Goal: Task Accomplishment & Management: Manage account settings

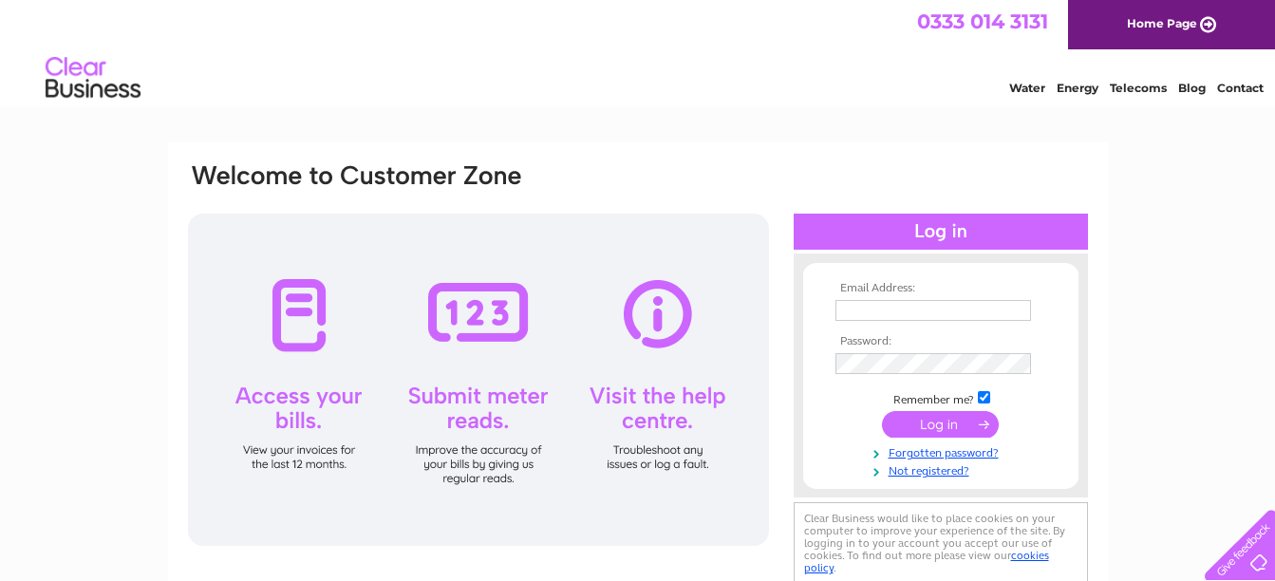
type input "claireaitken12@gmail.com"
click at [936, 425] on input "submit" at bounding box center [940, 424] width 117 height 27
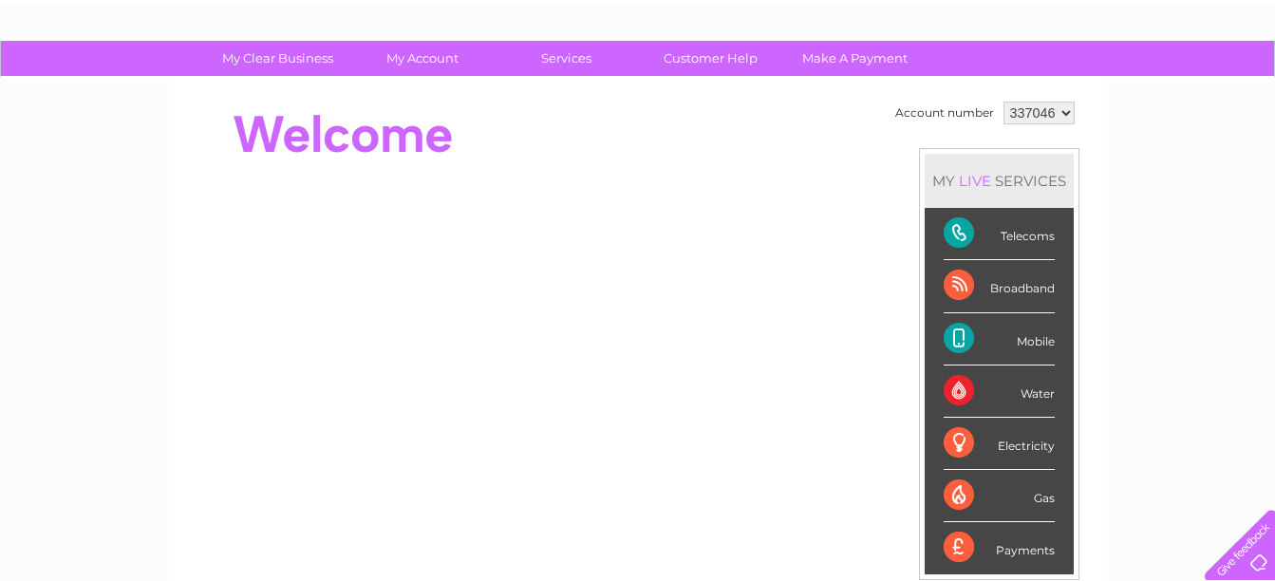
scroll to position [101, 0]
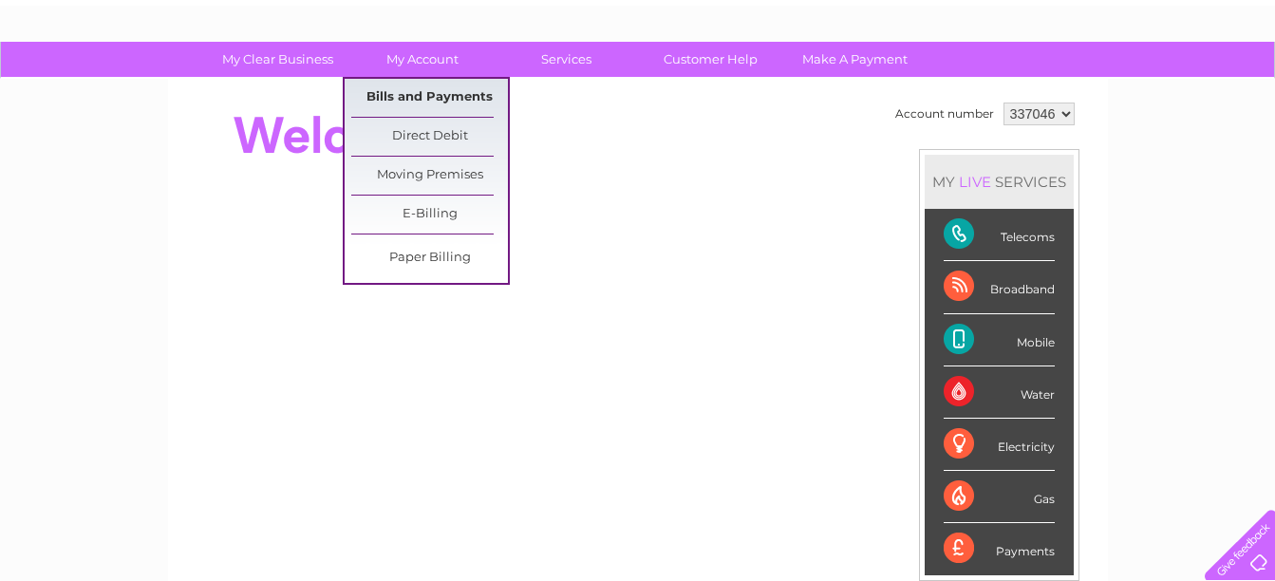
click at [430, 98] on link "Bills and Payments" at bounding box center [429, 98] width 157 height 38
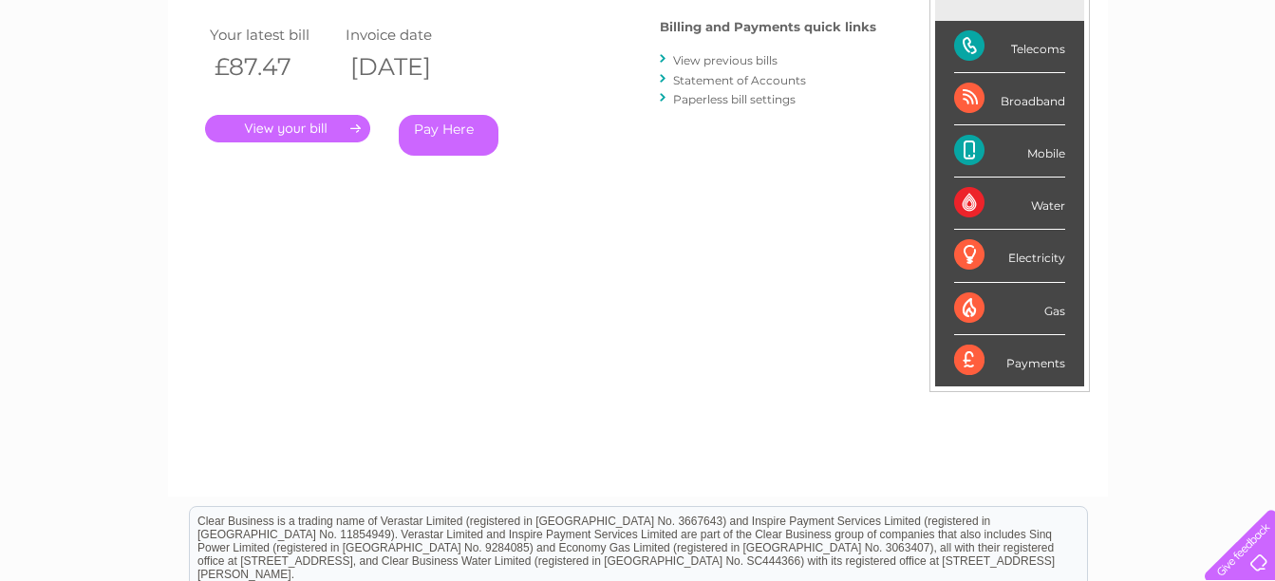
scroll to position [318, 0]
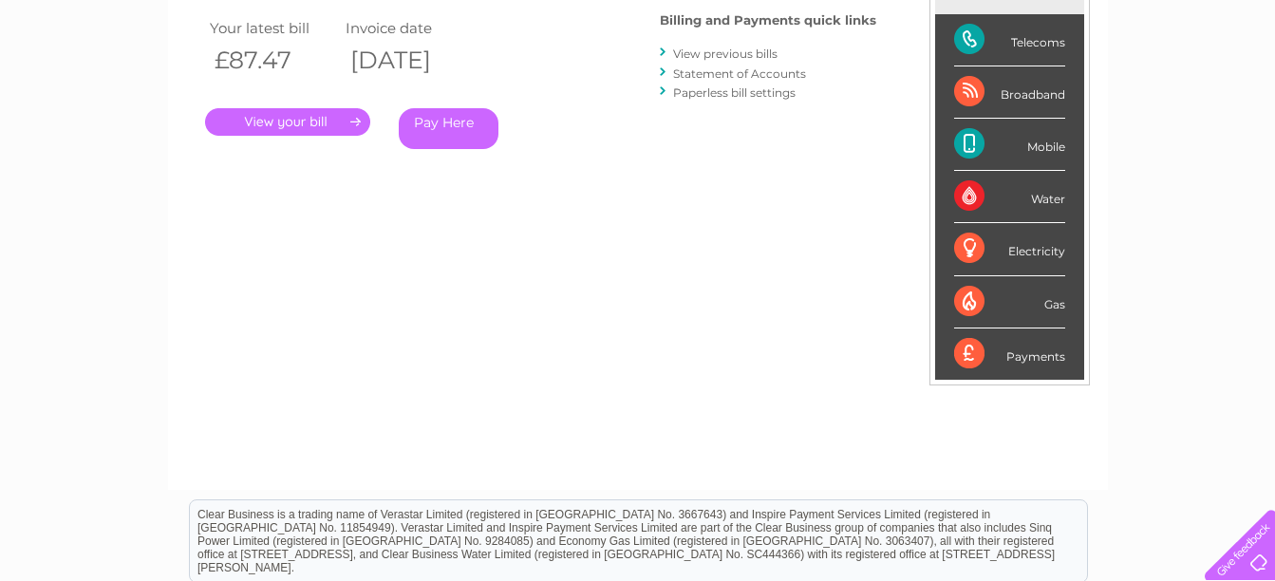
click at [315, 123] on link "." at bounding box center [287, 122] width 165 height 28
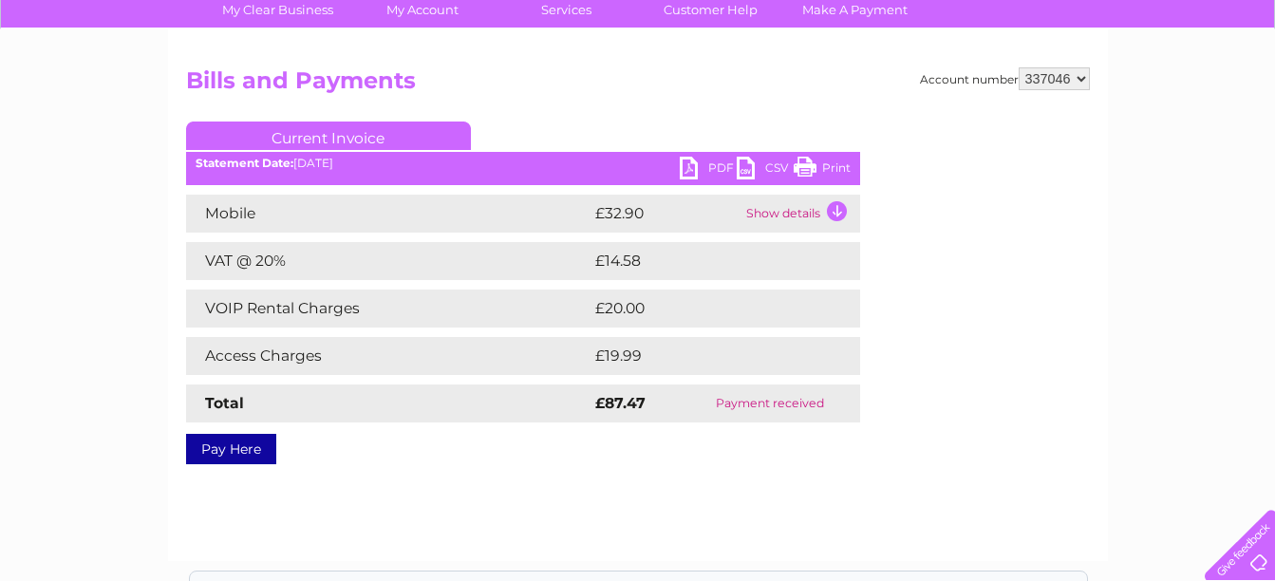
scroll to position [151, 0]
click at [715, 168] on link "PDF" at bounding box center [708, 170] width 57 height 28
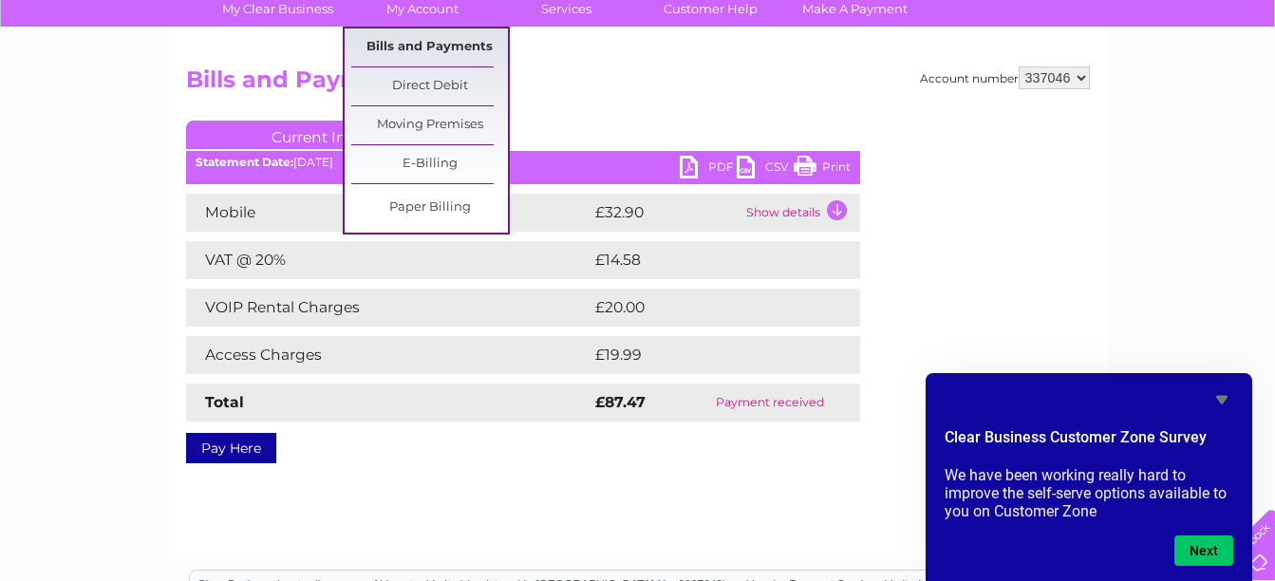
click at [437, 48] on link "Bills and Payments" at bounding box center [429, 47] width 157 height 38
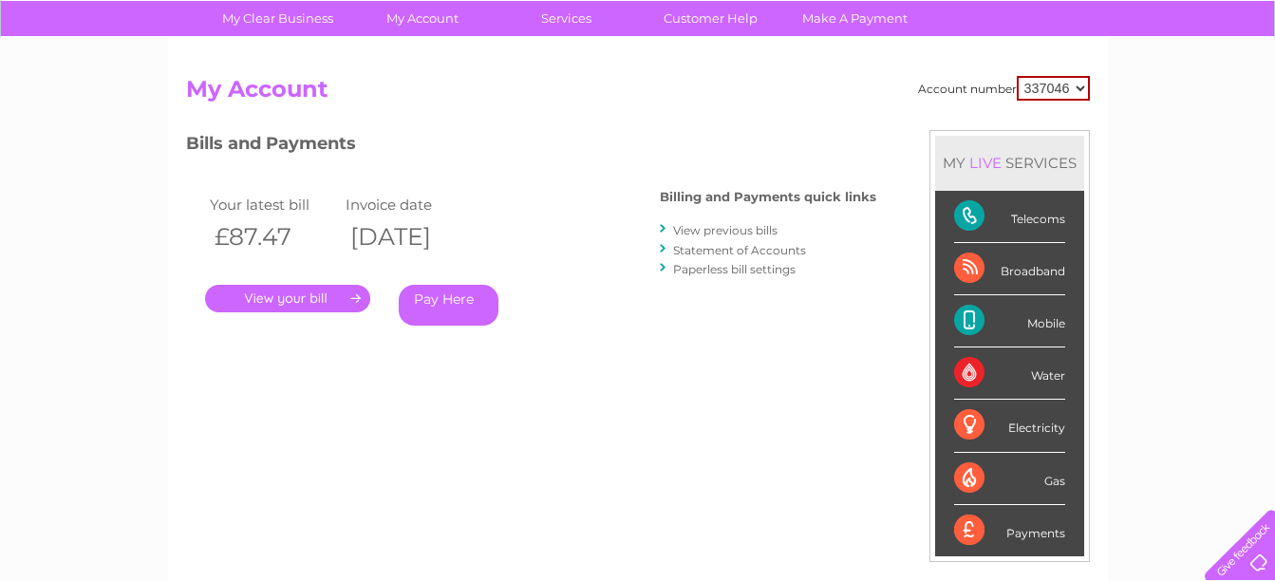
scroll to position [138, 0]
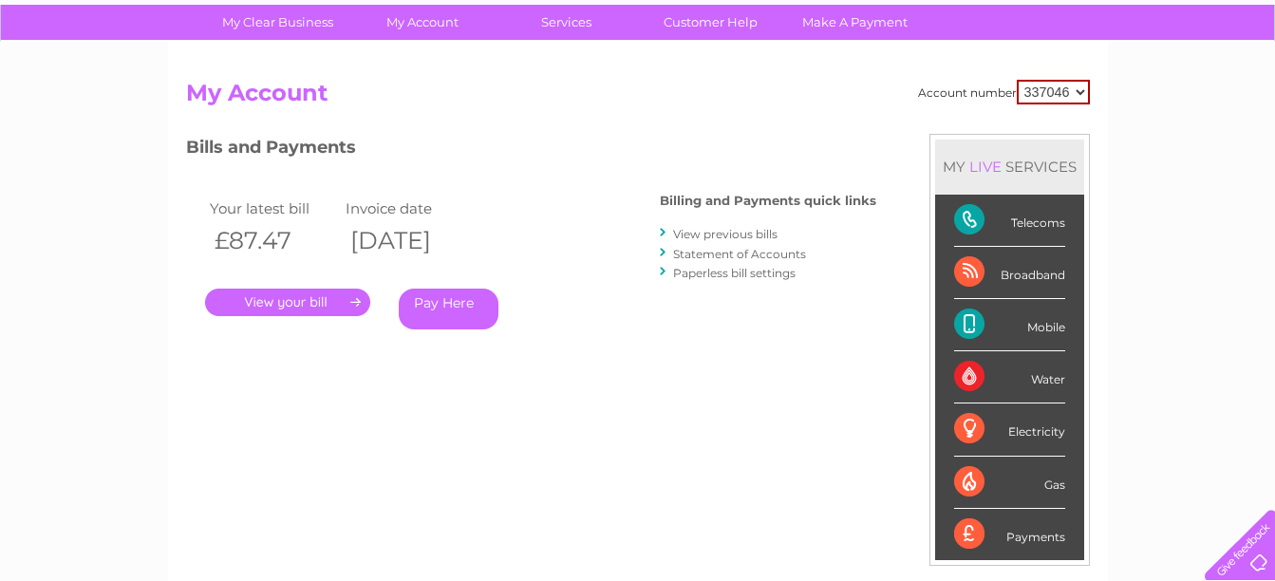
click at [720, 236] on link "View previous bills" at bounding box center [725, 234] width 104 height 14
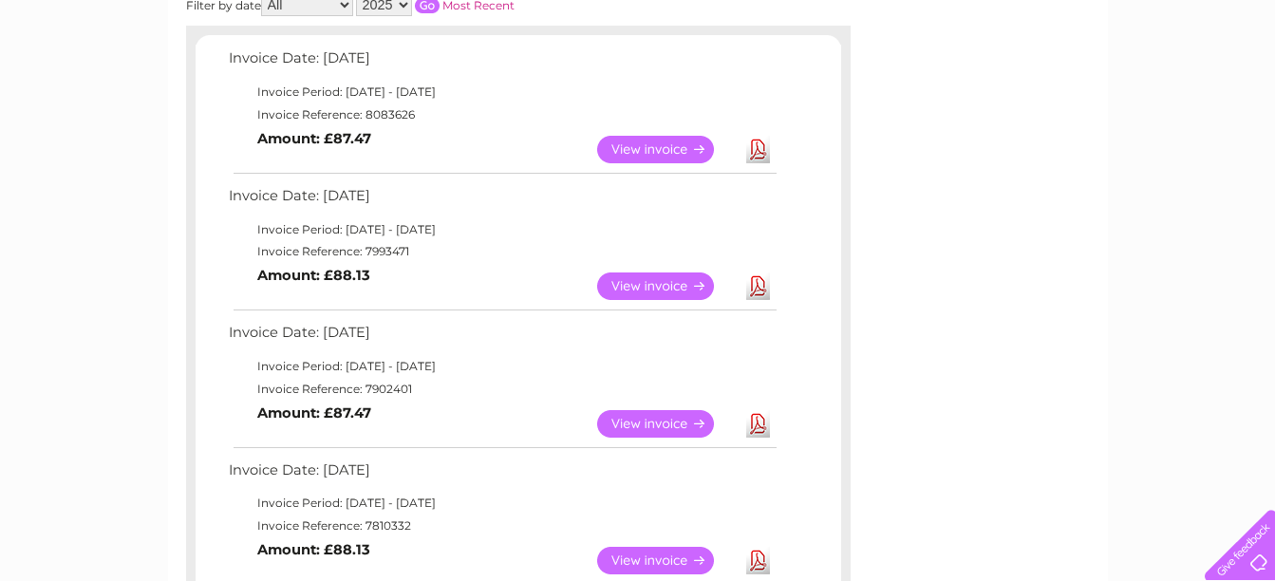
scroll to position [312, 0]
click at [758, 291] on link "Download" at bounding box center [758, 286] width 24 height 28
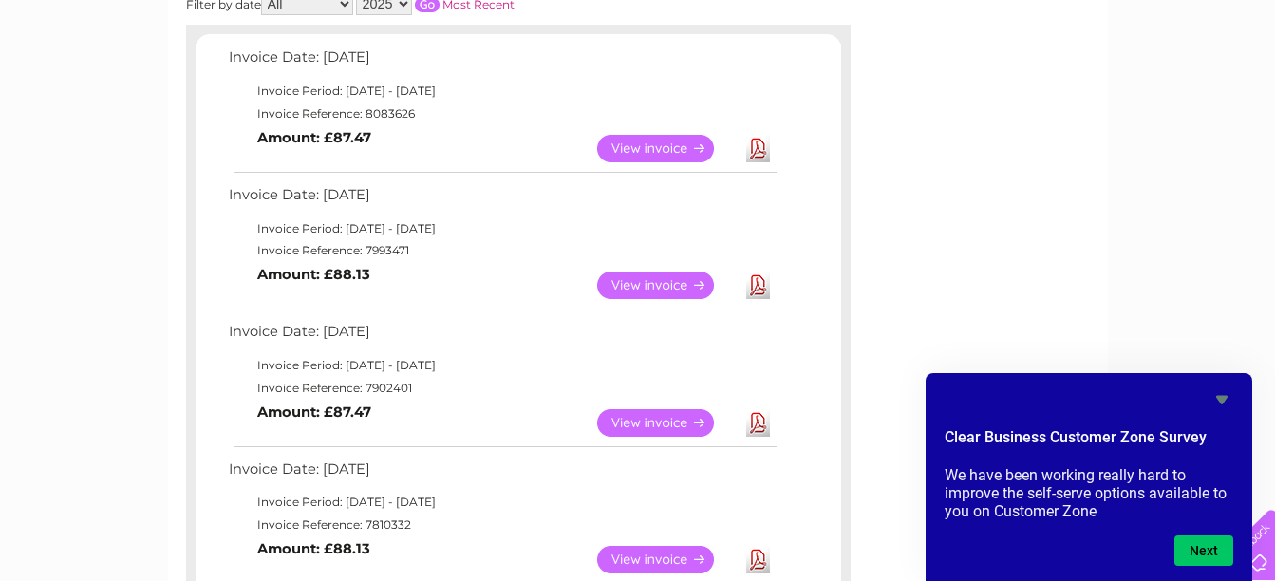
click at [757, 422] on link "Download" at bounding box center [758, 423] width 24 height 28
